Goal: Task Accomplishment & Management: Complete application form

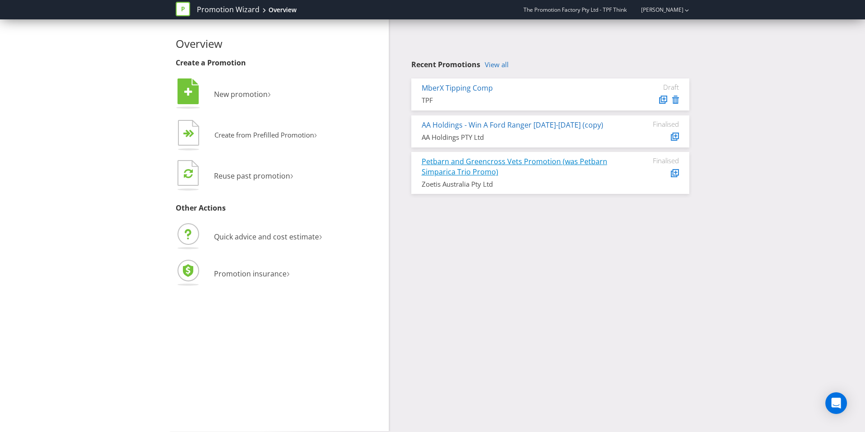
click at [491, 164] on link "Petbarn and Greencross Vets Promotion (was Petbarn Simparica Trio Promo)" at bounding box center [515, 166] width 186 height 20
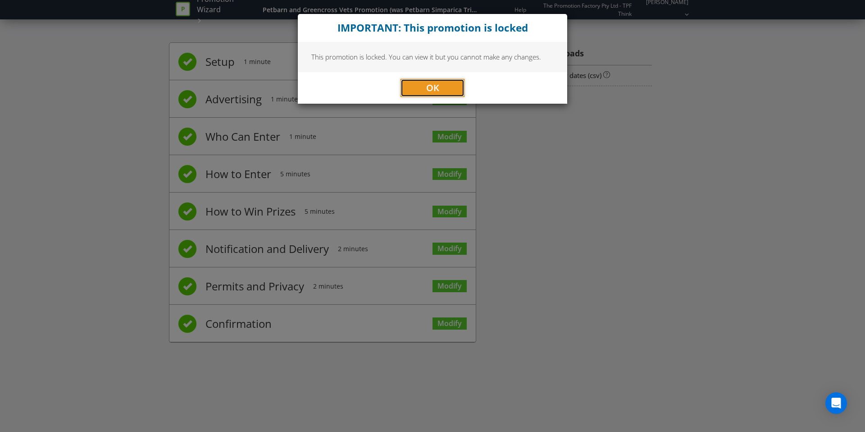
click at [425, 89] on button "OK" at bounding box center [432, 88] width 64 height 18
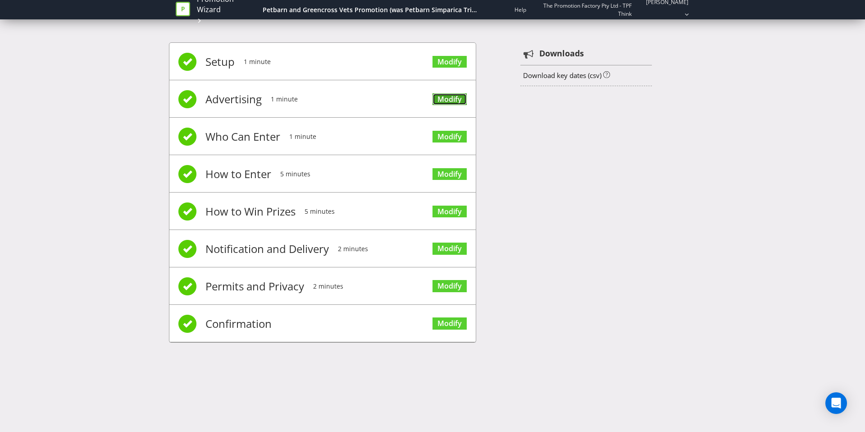
click at [446, 102] on link "Modify" at bounding box center [449, 99] width 34 height 12
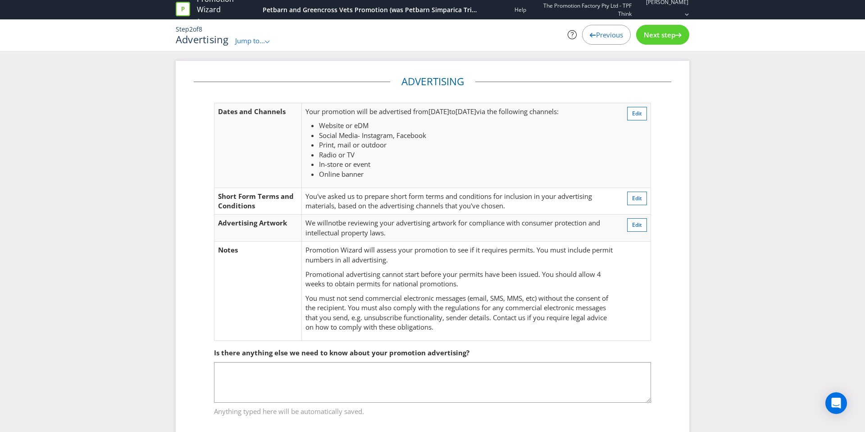
scroll to position [18, 0]
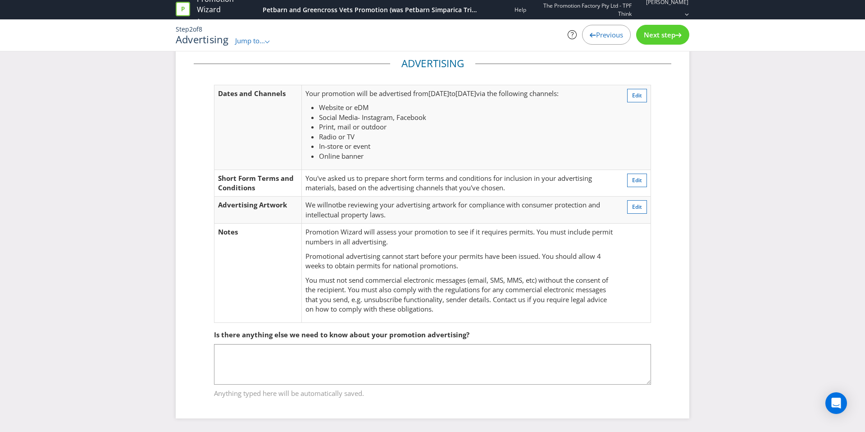
click at [654, 36] on span "Next step" at bounding box center [660, 34] width 32 height 9
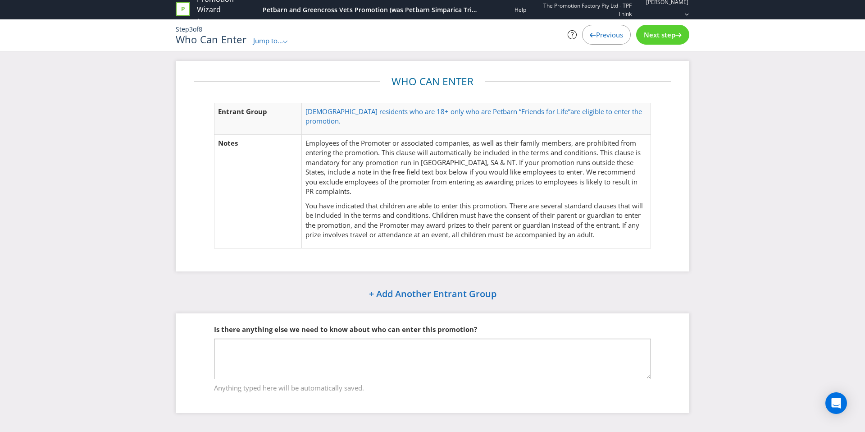
click at [653, 36] on span "Next step" at bounding box center [660, 34] width 32 height 9
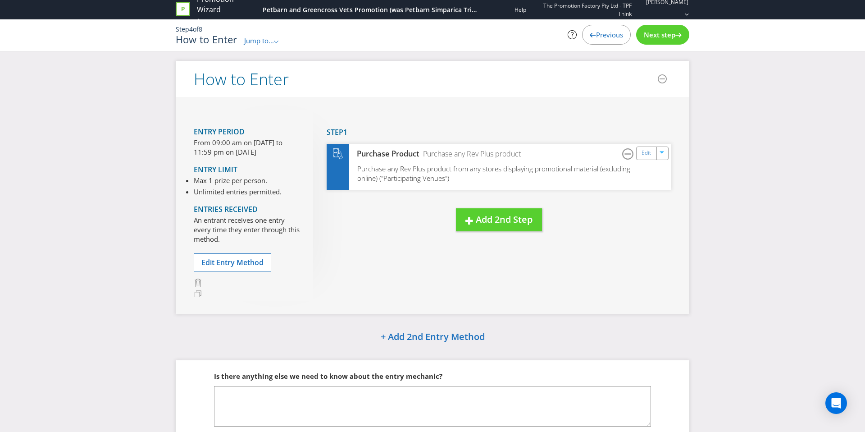
click at [652, 34] on span "Next step" at bounding box center [660, 34] width 32 height 9
